Goal: Unclear: Browse casually

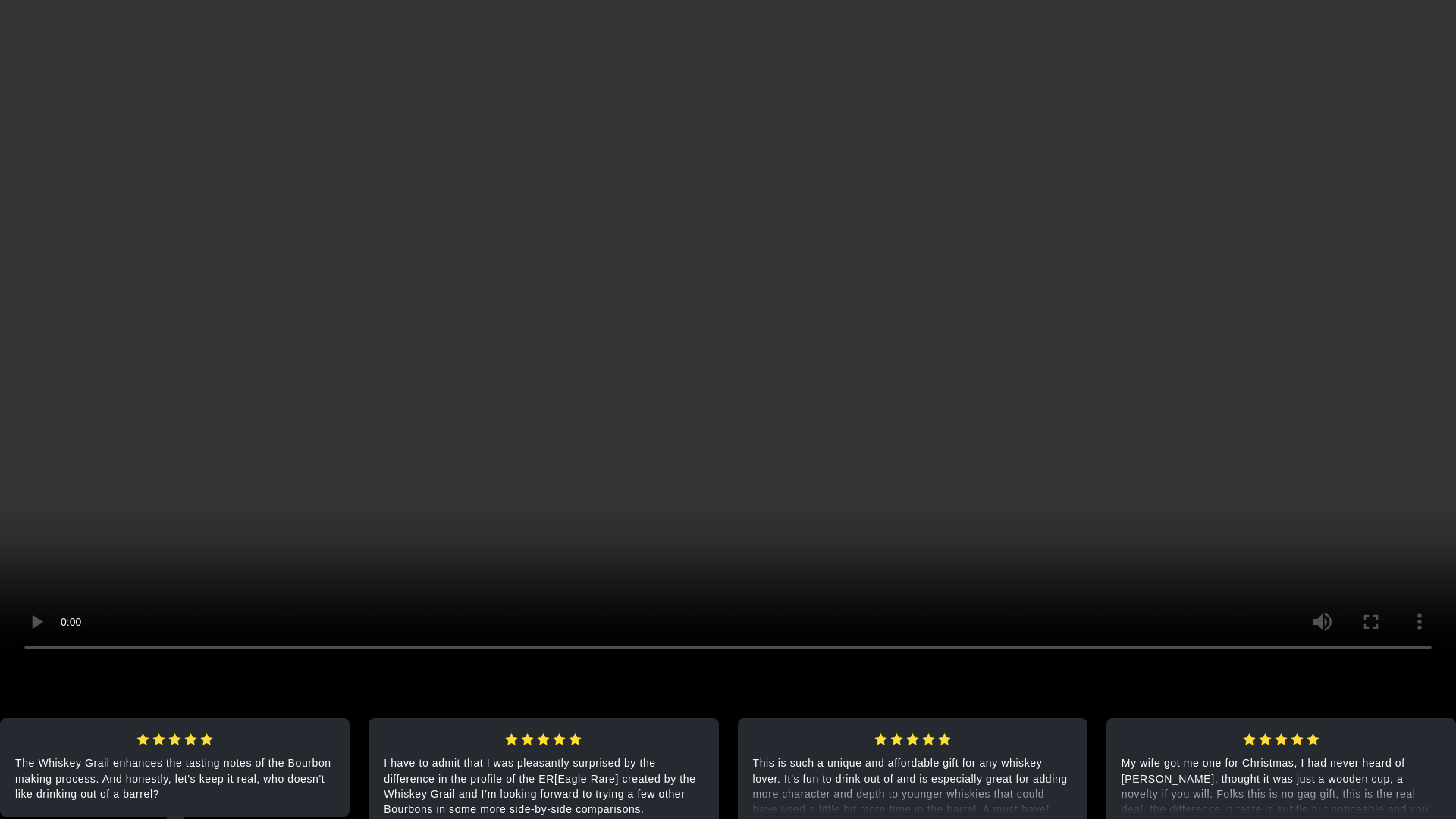
scroll to position [2968, 0]
